Goal: Task Accomplishment & Management: Complete application form

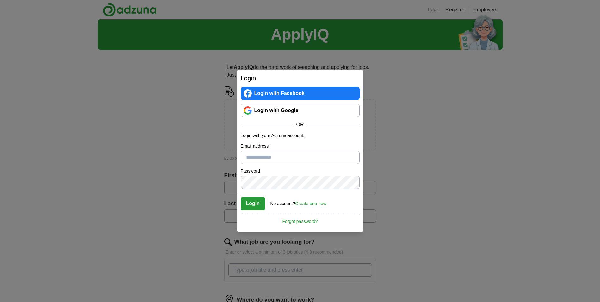
click at [251, 204] on button "Login" at bounding box center [253, 203] width 25 height 13
click at [253, 160] on input "Please enter a valid email address:" at bounding box center [300, 157] width 119 height 13
type input "**********"
click at [253, 204] on button "Login" at bounding box center [253, 203] width 25 height 13
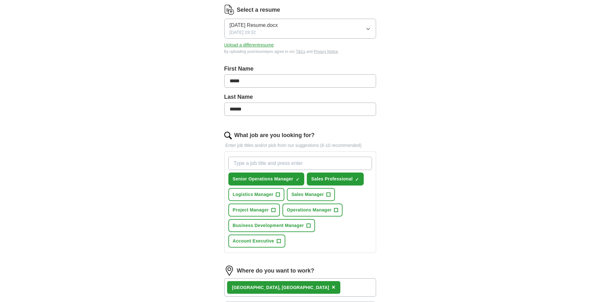
scroll to position [95, 0]
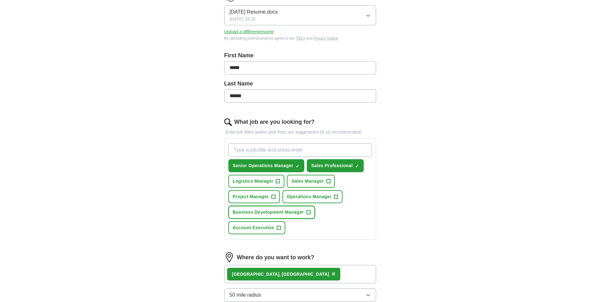
click at [283, 210] on span "Business Development Manager" at bounding box center [268, 212] width 71 height 7
click at [260, 227] on span "Account Executive" at bounding box center [253, 227] width 41 height 7
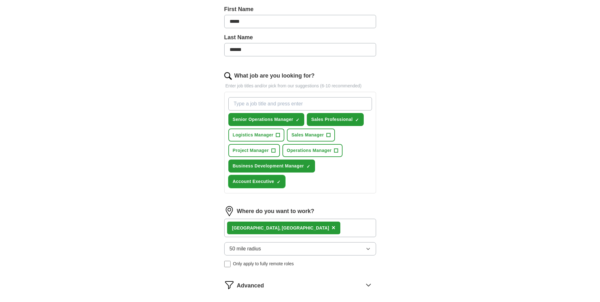
scroll to position [127, 0]
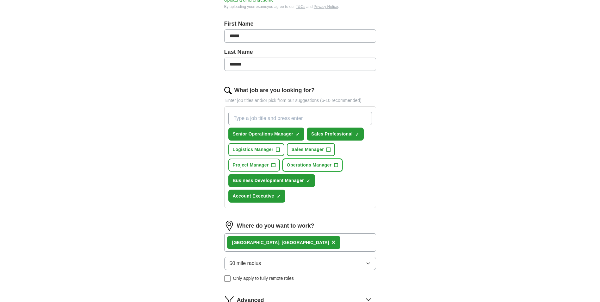
click at [309, 167] on span "Operations Manager" at bounding box center [309, 165] width 45 height 7
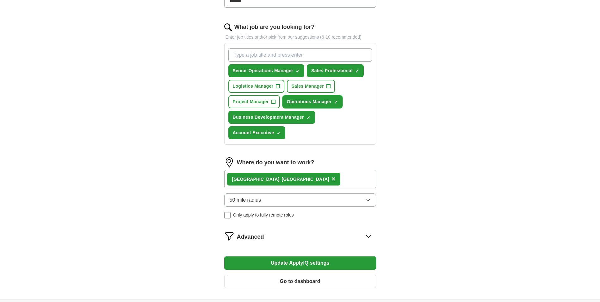
scroll to position [221, 0]
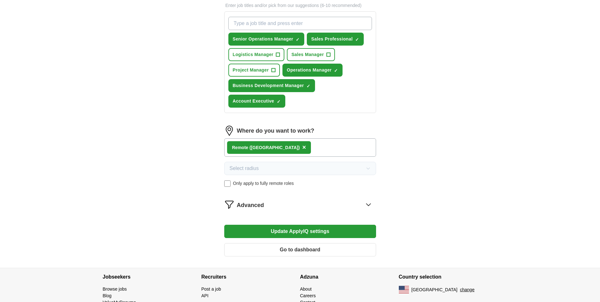
click at [307, 234] on button "Update ApplyIQ settings" at bounding box center [300, 231] width 152 height 13
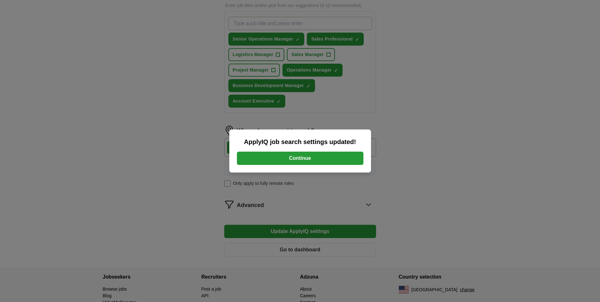
click at [304, 159] on button "Continue" at bounding box center [300, 158] width 127 height 13
